Goal: Check status: Check status

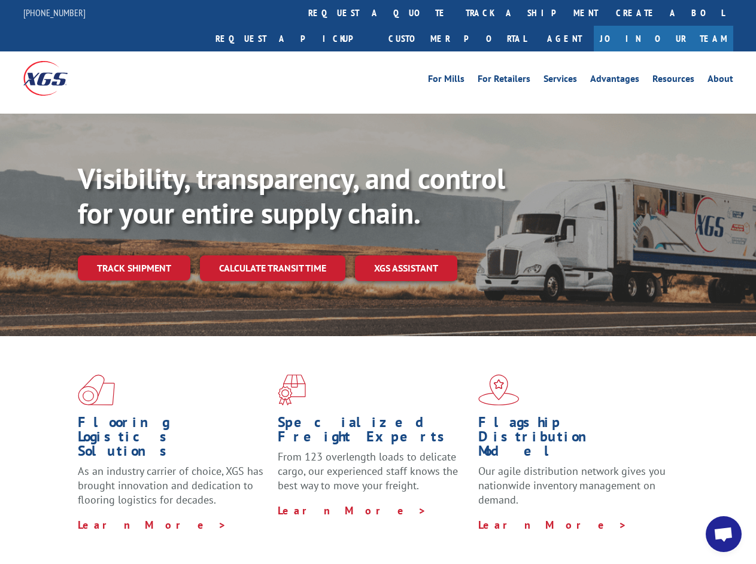
click at [378, 282] on div "Visibility, transparency, and control for your entire supply chain. Track shipm…" at bounding box center [417, 245] width 678 height 167
click at [457, 13] on link "track a shipment" at bounding box center [532, 13] width 150 height 26
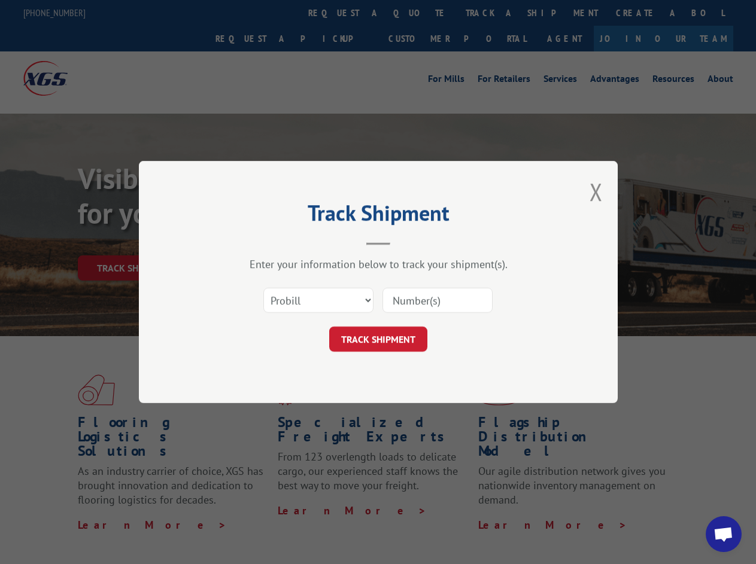
click at [418, 13] on div "Track Shipment Enter your information below to track your shipment(s). Select c…" at bounding box center [378, 282] width 756 height 564
click at [492, 13] on div "Track Shipment Enter your information below to track your shipment(s). Select c…" at bounding box center [378, 282] width 756 height 564
click at [133, 242] on div "Track Shipment Enter your information below to track your shipment(s). Select c…" at bounding box center [378, 282] width 756 height 564
click at [272, 242] on header "Track Shipment" at bounding box center [378, 225] width 359 height 41
click at [406, 242] on header "Track Shipment" at bounding box center [378, 225] width 359 height 41
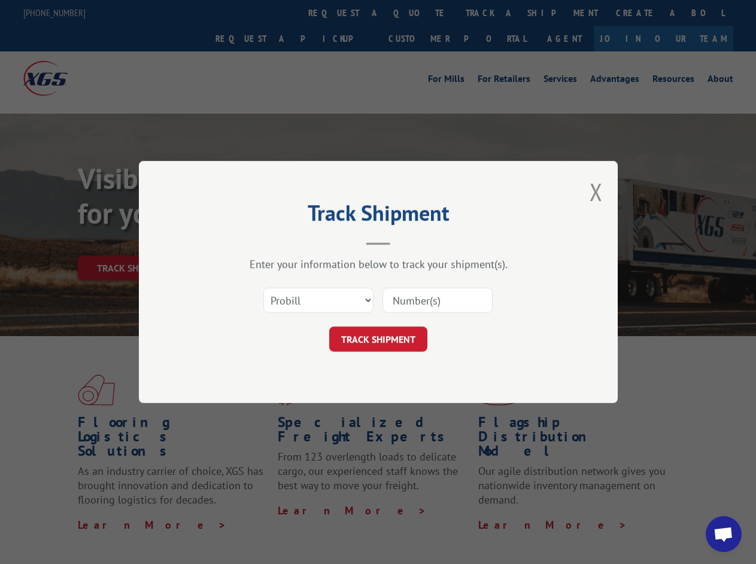
click at [723, 534] on span "Open chat" at bounding box center [723, 535] width 20 height 17
